Goal: Transaction & Acquisition: Download file/media

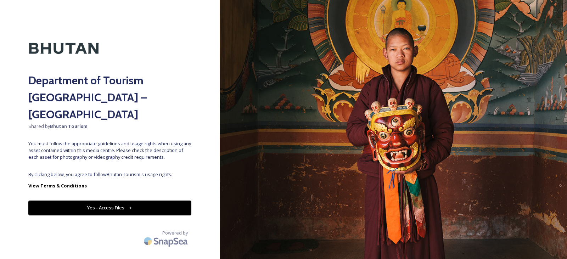
click at [127, 201] on button "Yes - Access Files" at bounding box center [109, 208] width 163 height 15
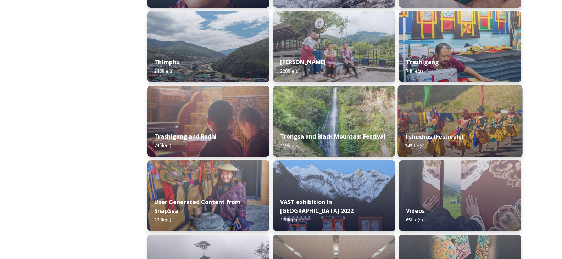
scroll to position [843, 0]
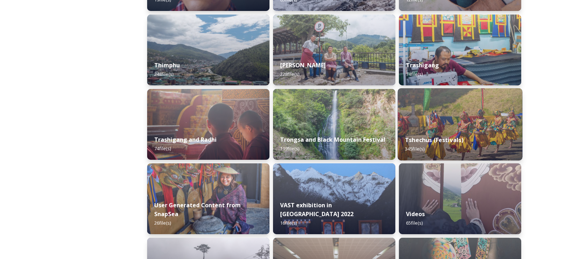
click at [429, 120] on img at bounding box center [460, 124] width 125 height 72
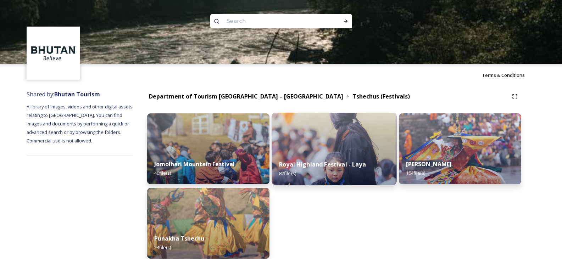
click at [336, 138] on img at bounding box center [334, 149] width 125 height 72
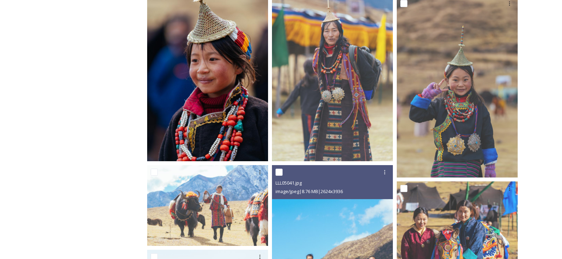
scroll to position [284, 0]
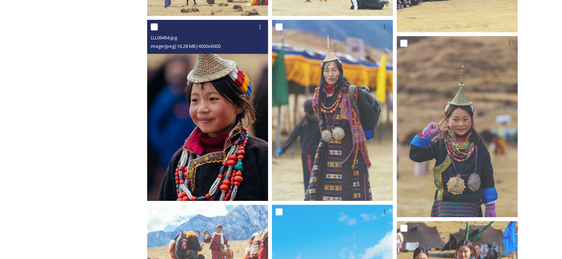
click at [219, 124] on img at bounding box center [207, 110] width 121 height 181
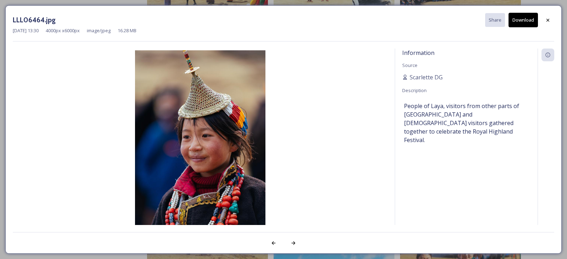
click at [517, 20] on button "Download" at bounding box center [523, 20] width 29 height 15
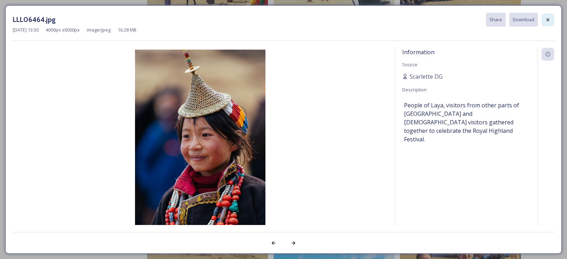
click at [548, 17] on icon at bounding box center [548, 20] width 6 height 6
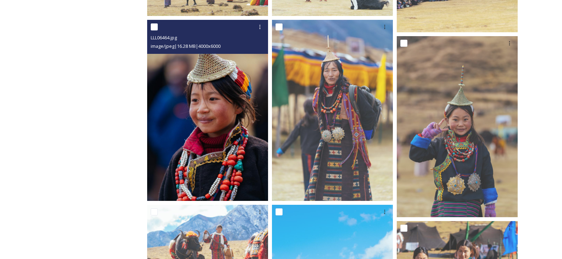
click at [236, 110] on img at bounding box center [207, 110] width 121 height 181
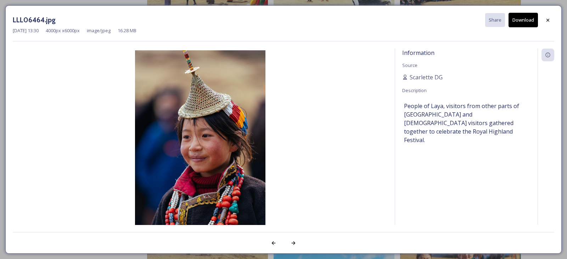
click at [515, 20] on button "Download" at bounding box center [523, 20] width 29 height 15
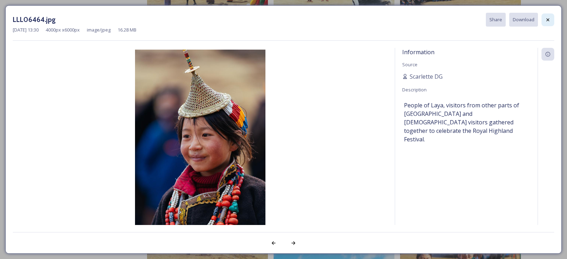
click at [550, 19] on icon at bounding box center [548, 20] width 6 height 6
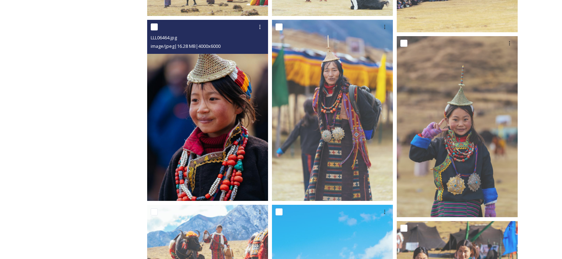
click at [211, 118] on img at bounding box center [207, 110] width 121 height 181
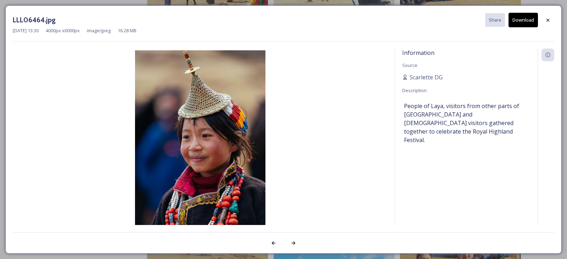
click at [523, 21] on button "Download" at bounding box center [523, 20] width 29 height 15
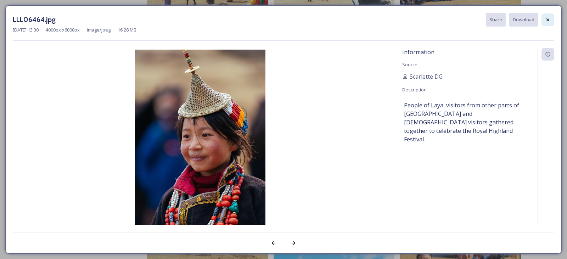
click at [545, 22] on div at bounding box center [548, 19] width 13 height 13
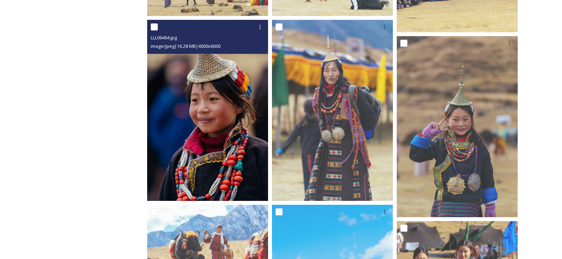
click at [238, 98] on img at bounding box center [207, 110] width 121 height 181
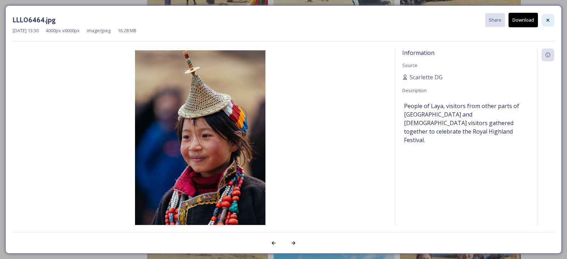
click at [544, 19] on div at bounding box center [548, 20] width 13 height 13
